Goal: Check status: Check status

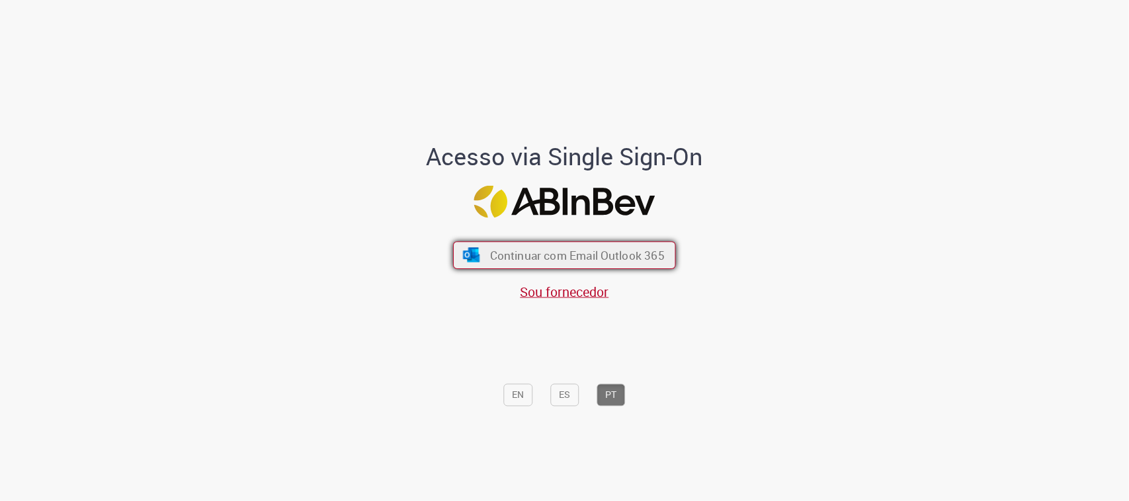
drag, startPoint x: 599, startPoint y: 233, endPoint x: 608, endPoint y: 248, distance: 17.2
click at [602, 239] on div "Continuar com Email Outlook 365 Sou fornecedor" at bounding box center [565, 264] width 218 height 73
click at [619, 261] on span "Continuar com Email Outlook 365" at bounding box center [577, 255] width 175 height 15
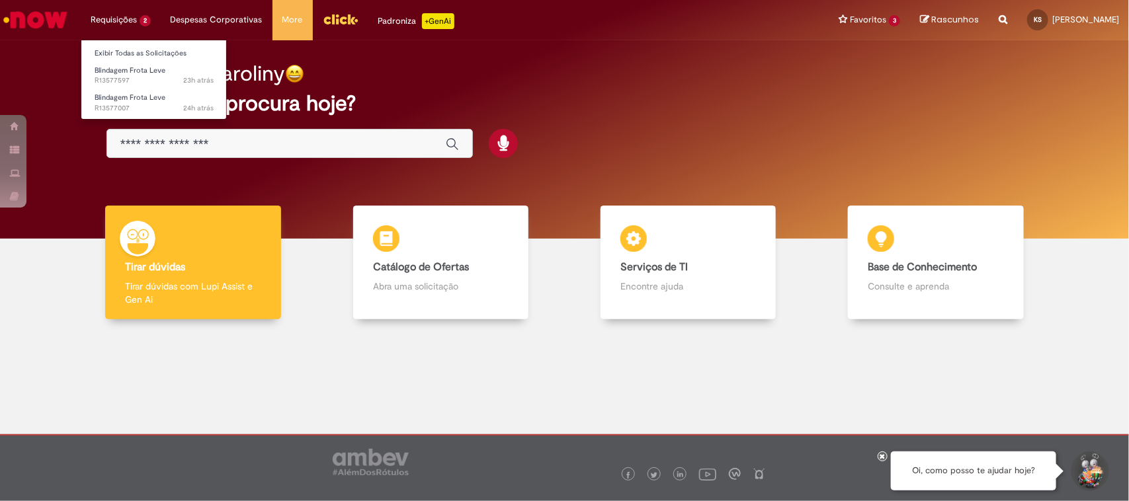
click at [127, 11] on li "Requisições 2 Exibir Todas as Solicitações Blindagem Frota Leve 23h atrás 23 ho…" at bounding box center [121, 20] width 80 height 40
click at [136, 80] on span "23h atrás 23 horas atrás R13577597" at bounding box center [154, 80] width 119 height 11
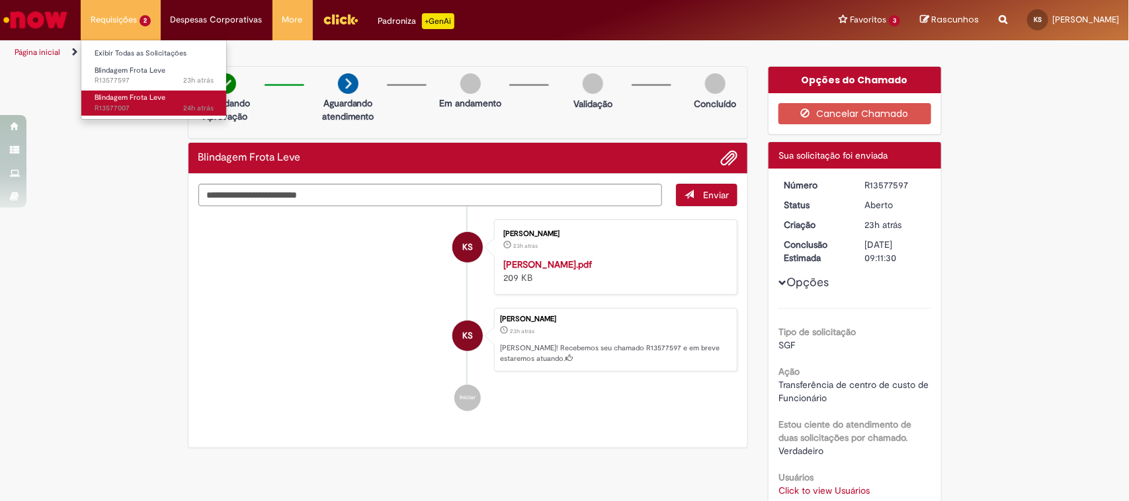
click at [139, 108] on span "24h atrás 24 horas atrás R13577007" at bounding box center [154, 108] width 119 height 11
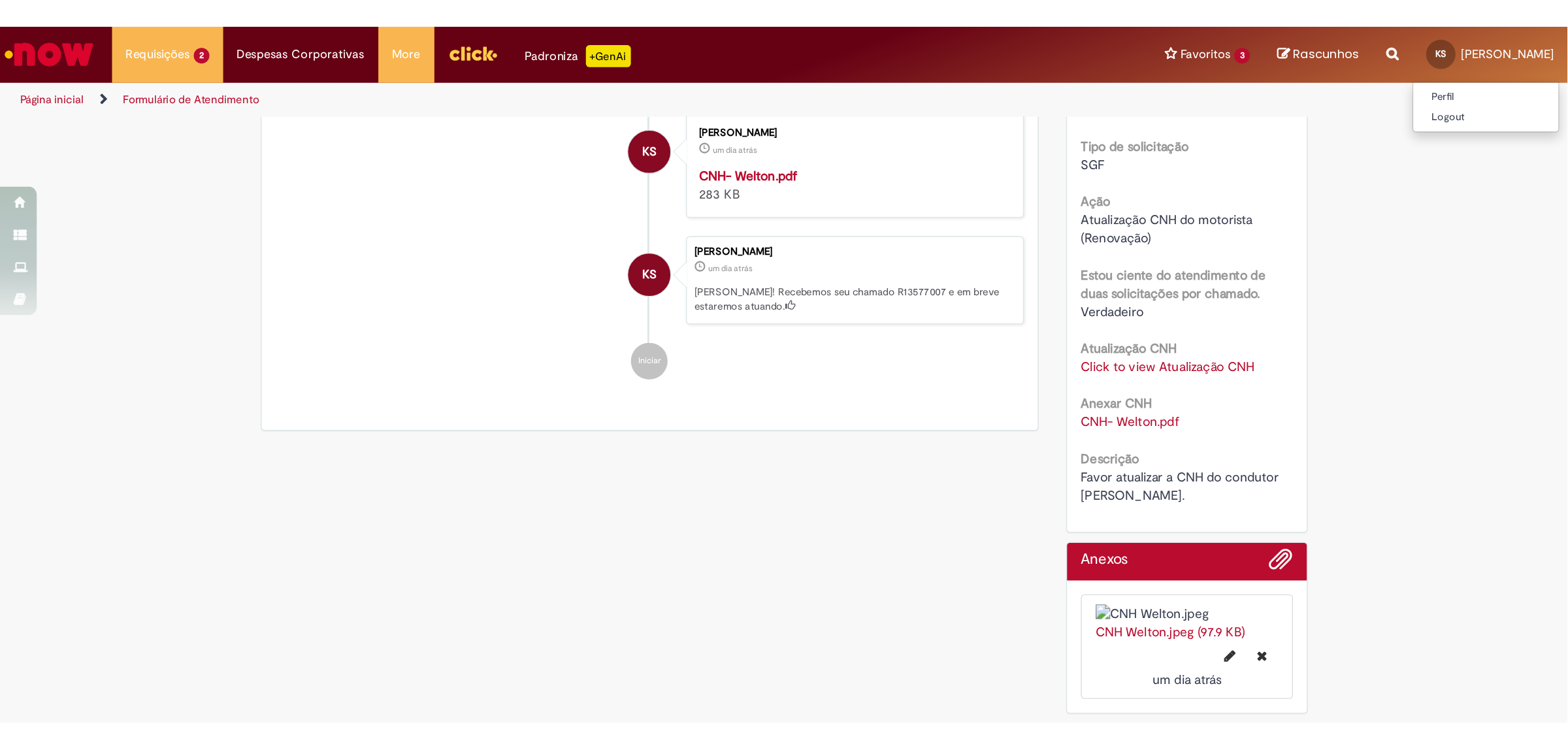
scroll to position [82, 0]
